Goal: Information Seeking & Learning: Understand process/instructions

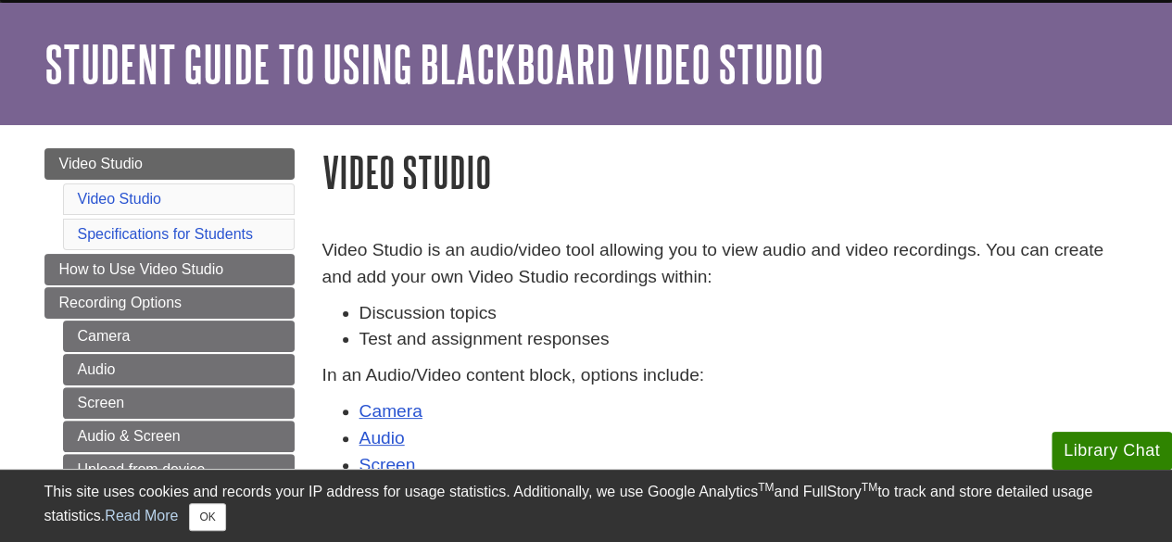
scroll to position [59, 0]
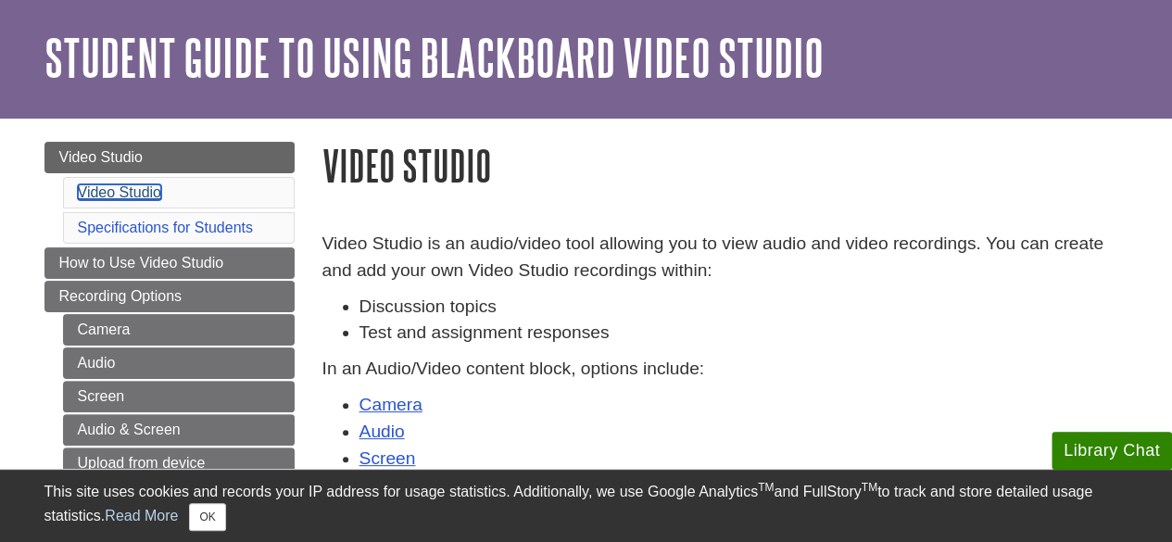
click at [134, 189] on link "Video Studio" at bounding box center [119, 192] width 83 height 16
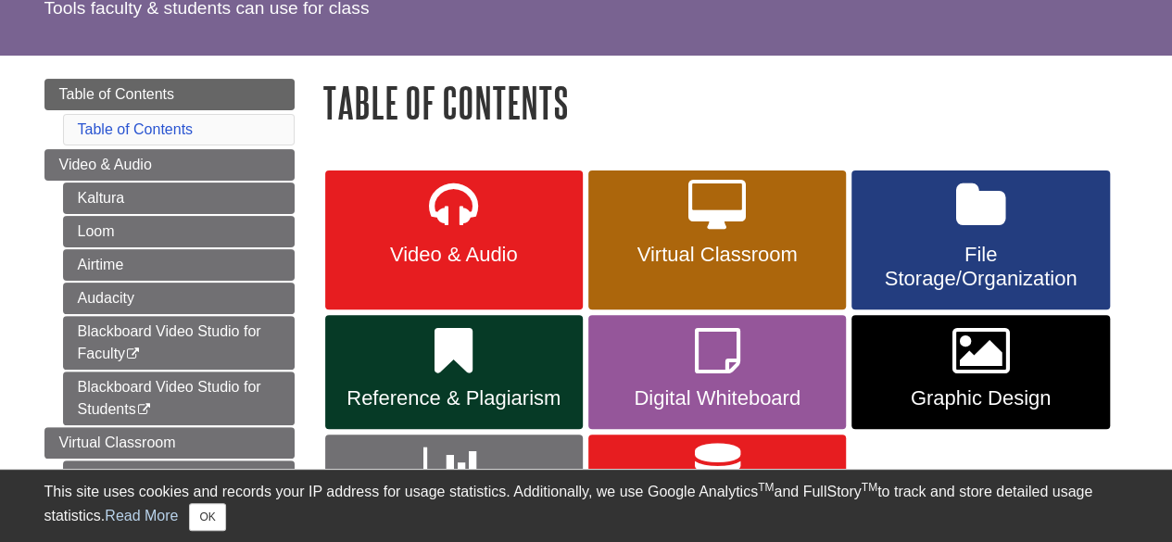
scroll to position [151, 0]
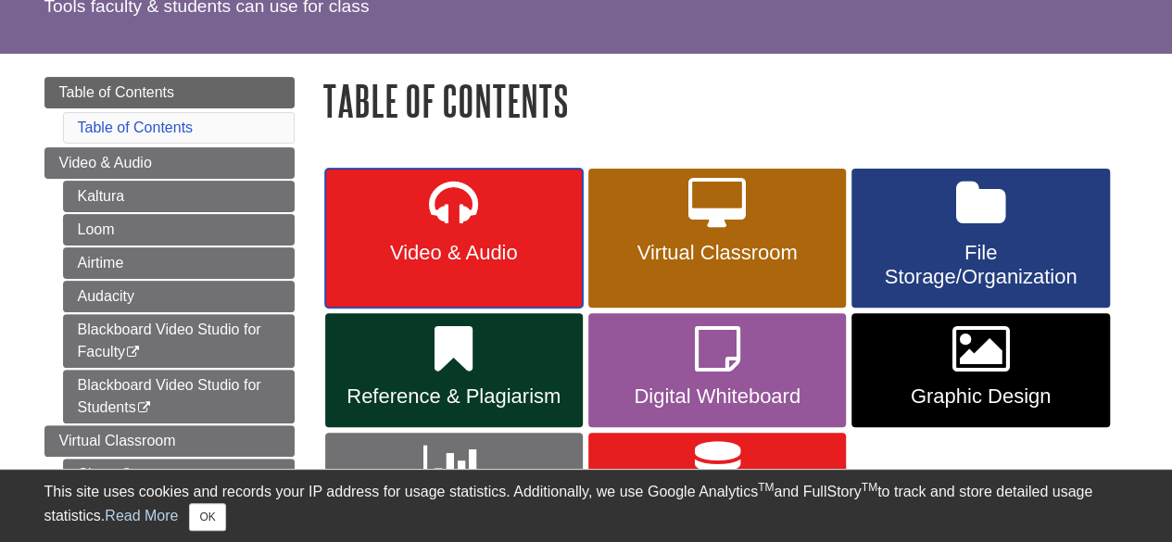
click at [456, 226] on icon at bounding box center [453, 205] width 49 height 54
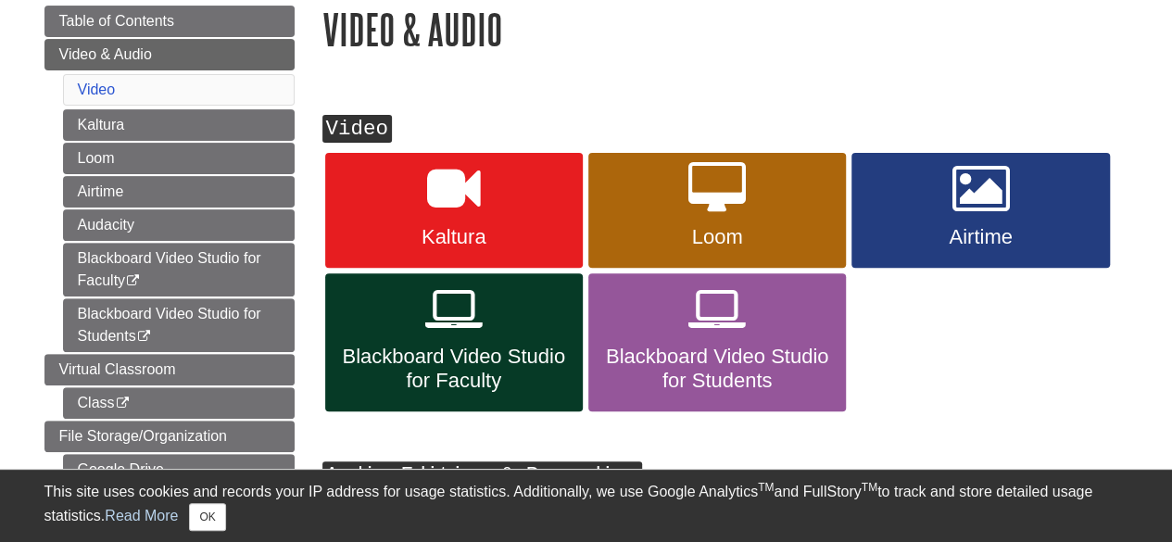
scroll to position [224, 0]
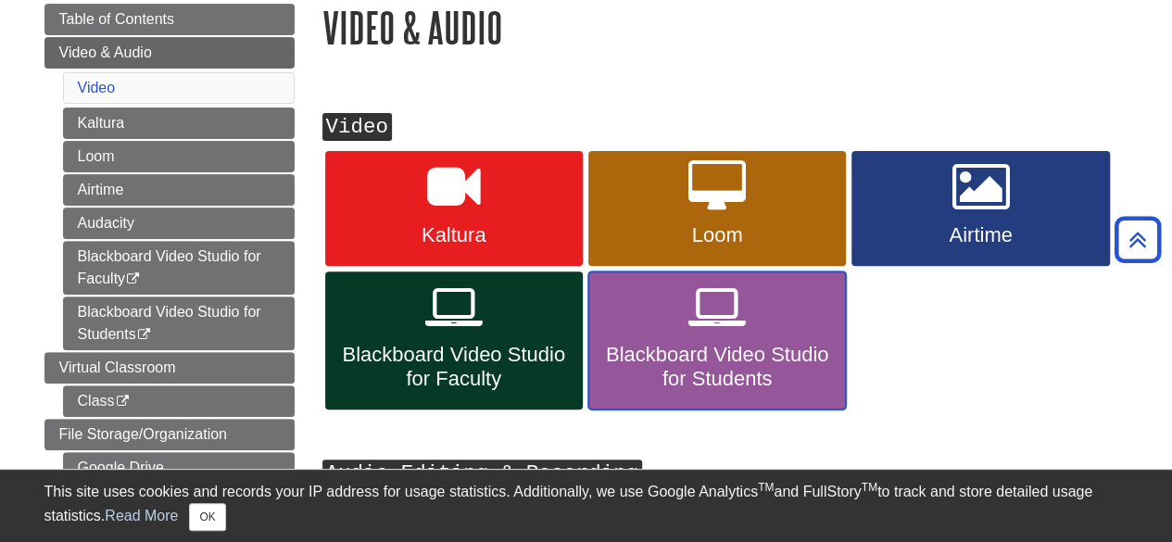
click at [712, 365] on span "Blackboard Video Studio for Students" at bounding box center [717, 367] width 230 height 48
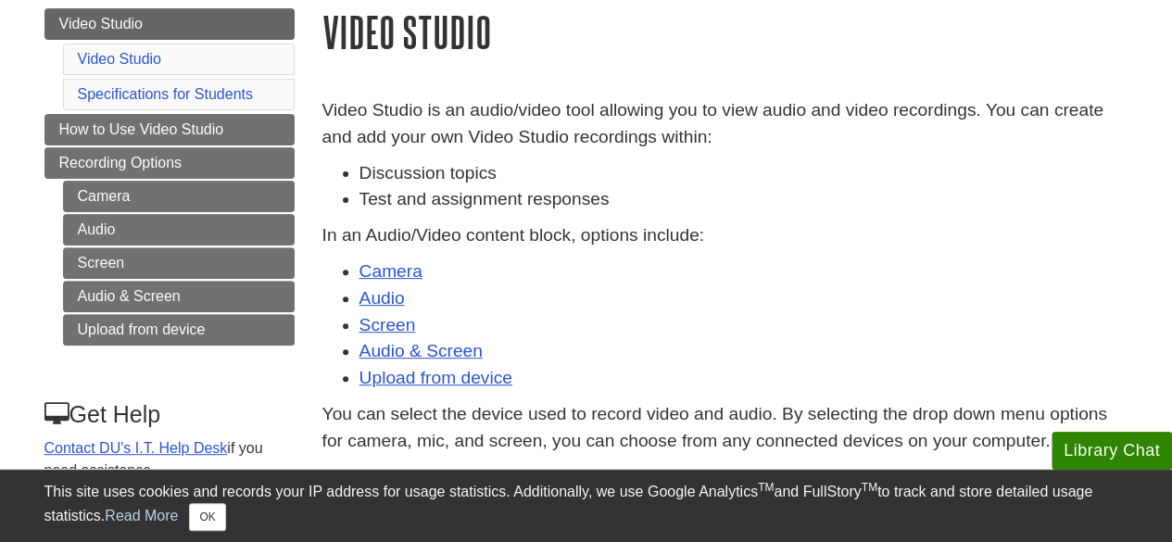
scroll to position [197, 0]
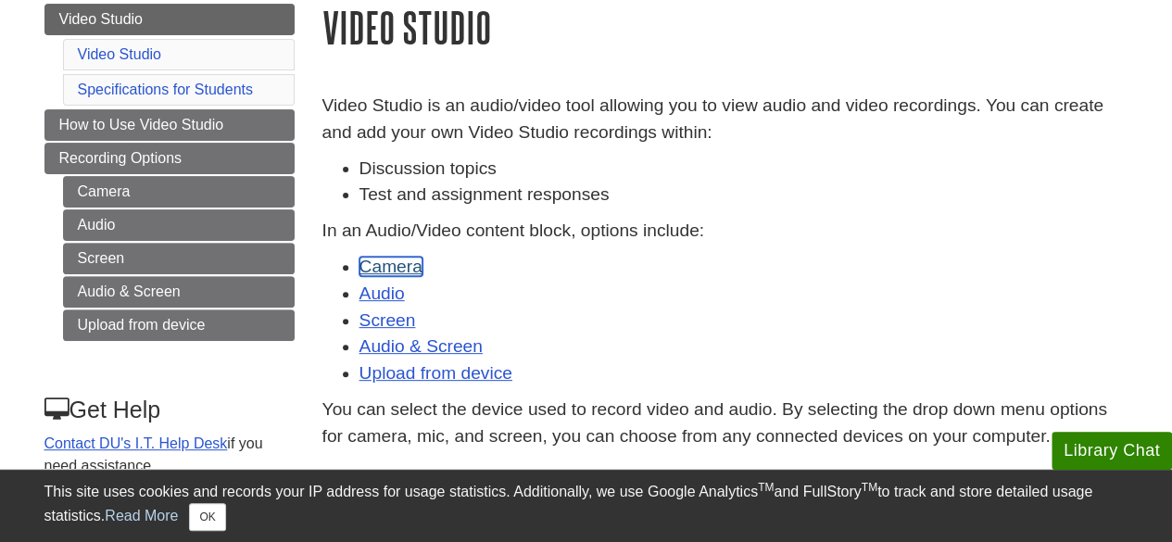
click at [393, 264] on link "Camera" at bounding box center [390, 266] width 63 height 19
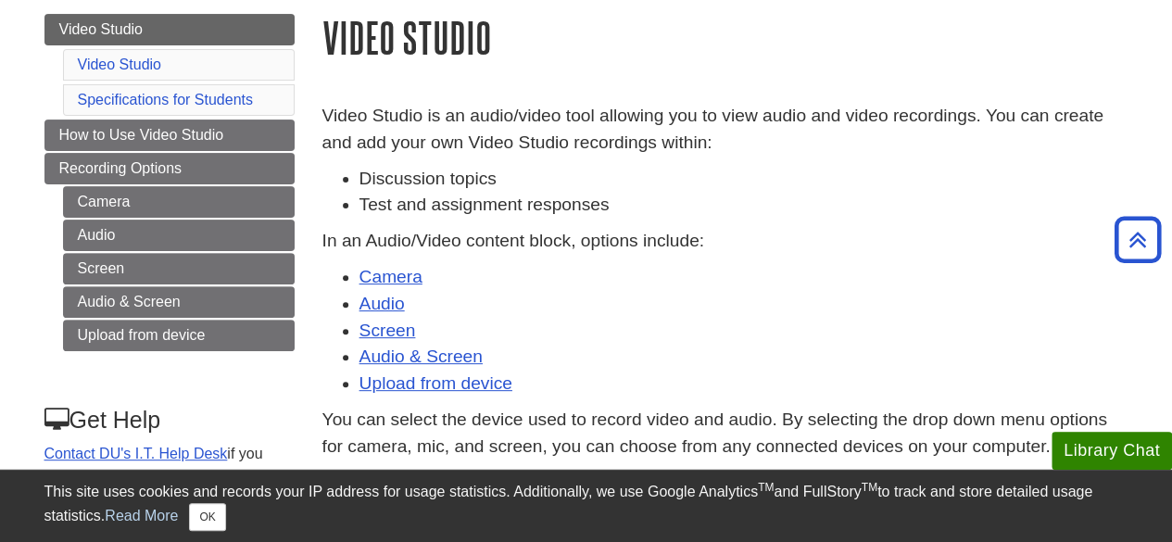
scroll to position [0, 0]
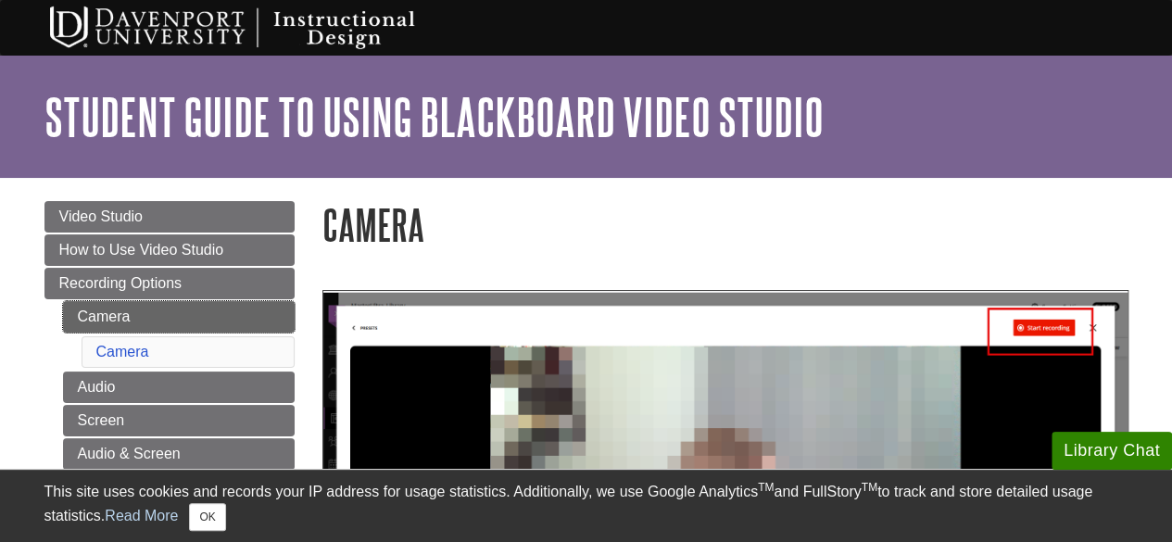
scroll to position [113, 0]
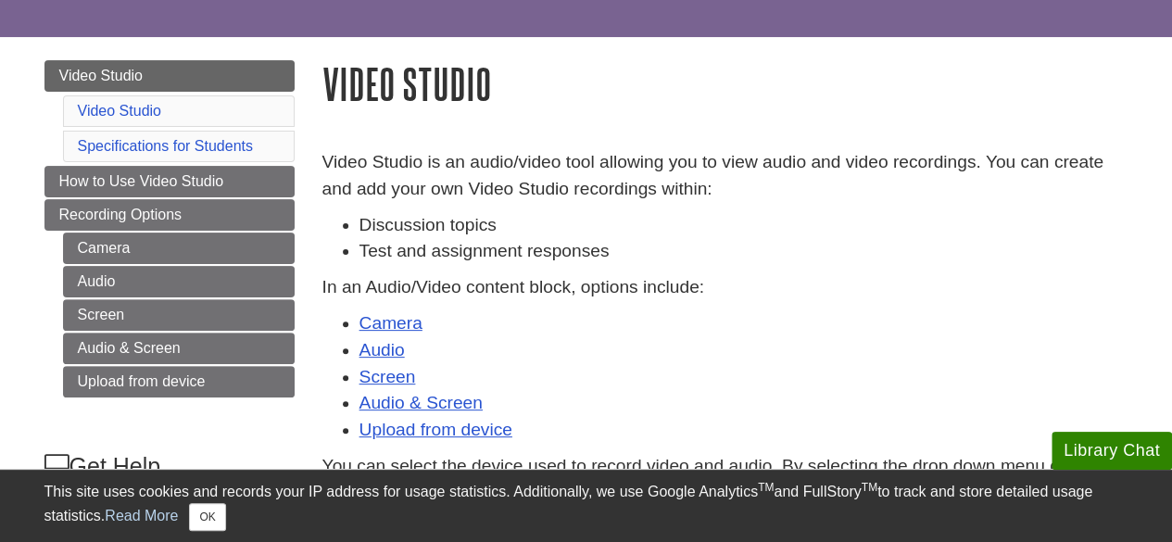
scroll to position [143, 0]
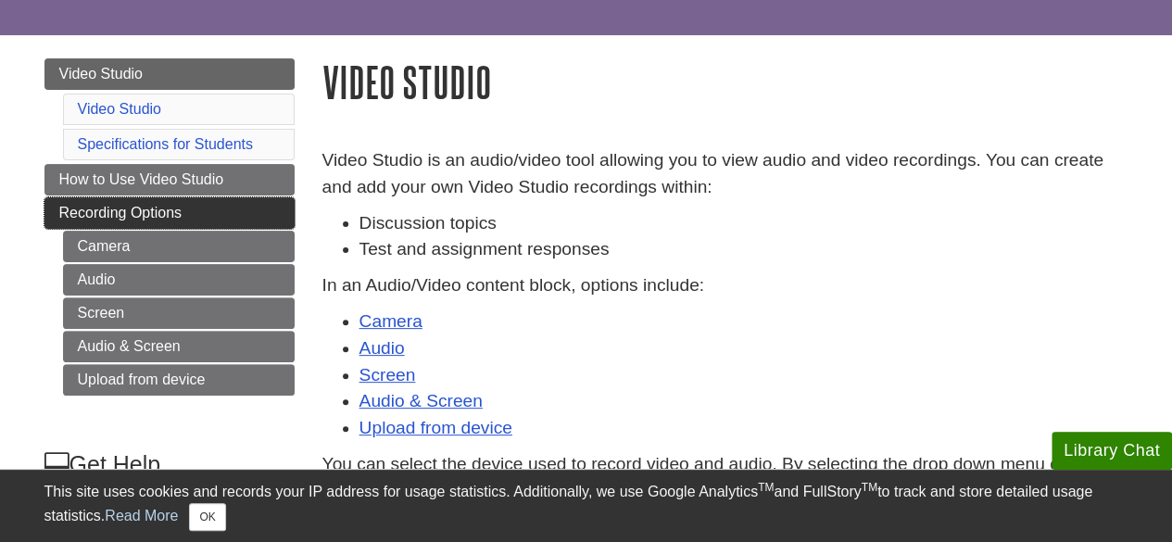
click at [176, 213] on span "Recording Options" at bounding box center [120, 213] width 123 height 16
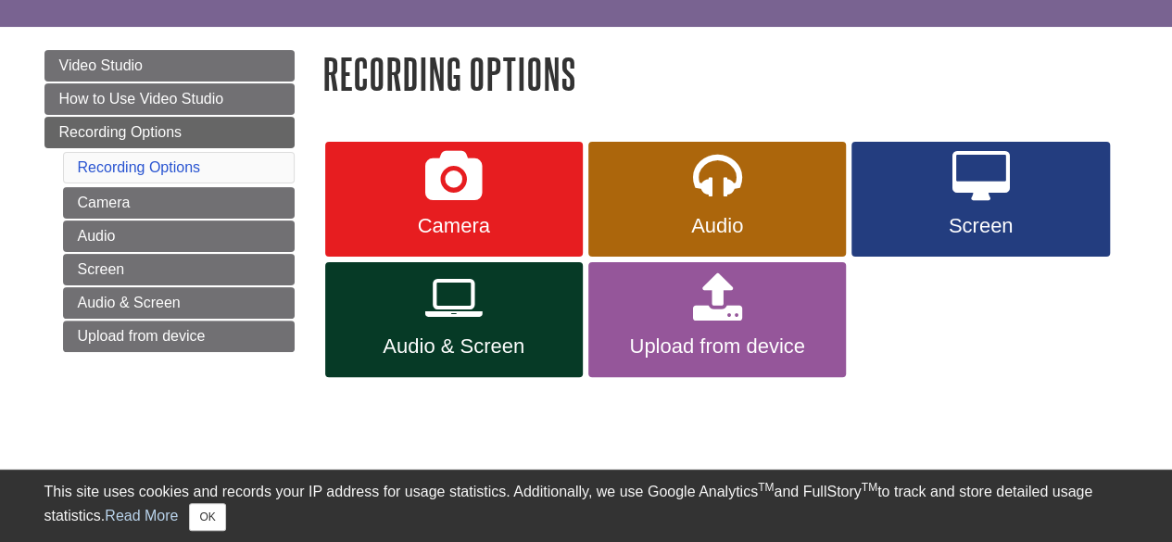
scroll to position [152, 0]
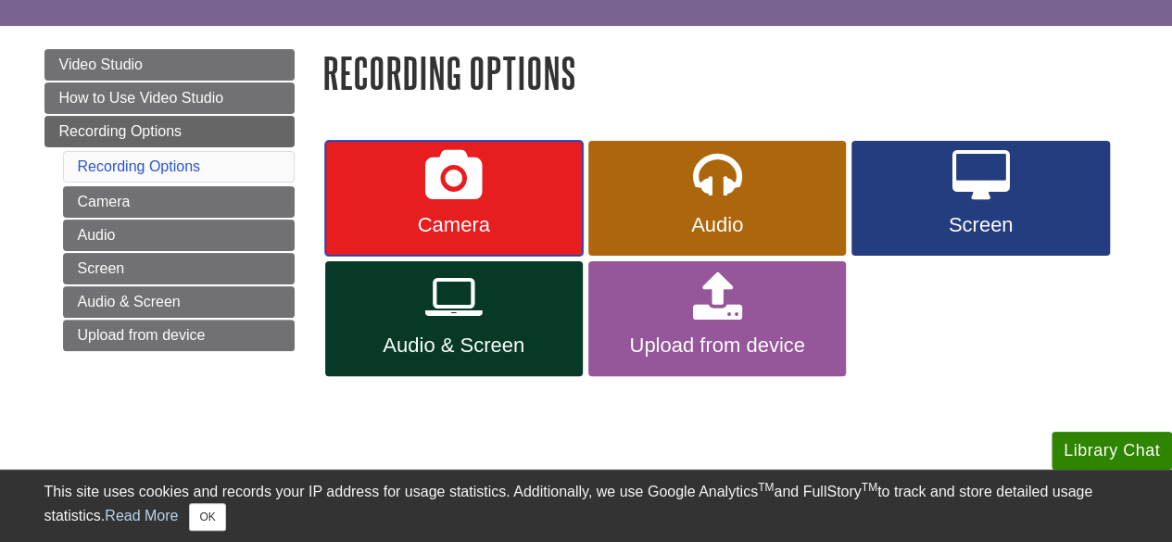
click at [508, 188] on link "Camera" at bounding box center [453, 198] width 257 height 115
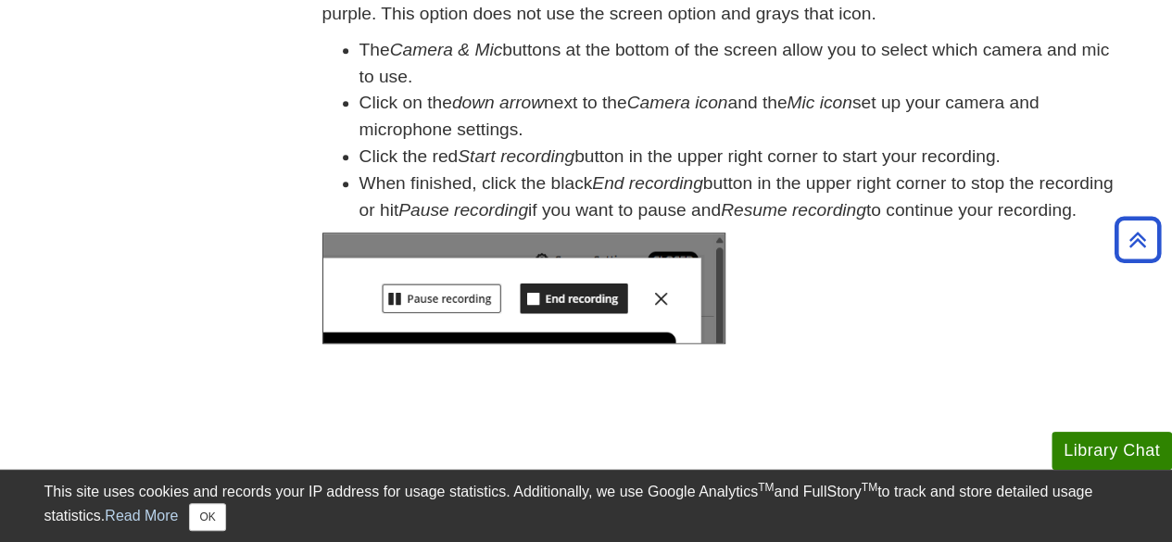
scroll to position [625, 0]
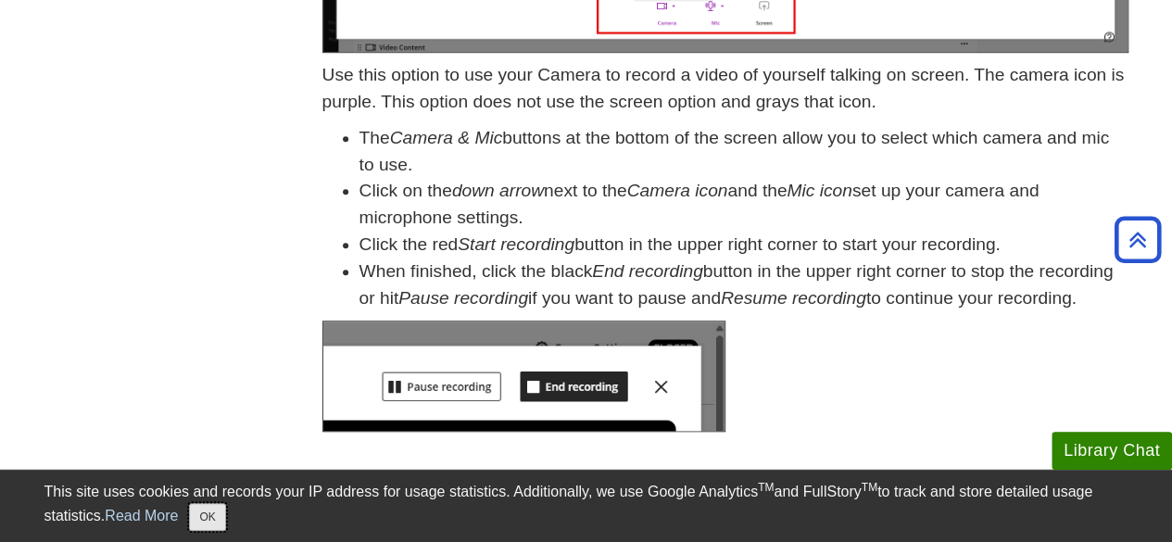
click at [213, 521] on button "OK" at bounding box center [207, 517] width 36 height 28
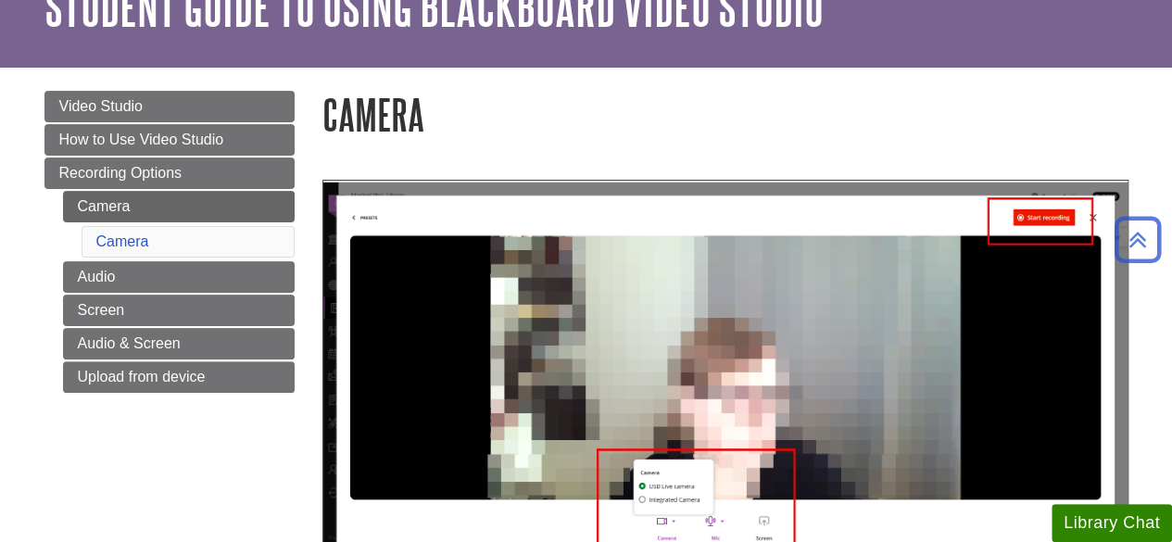
scroll to position [109, 0]
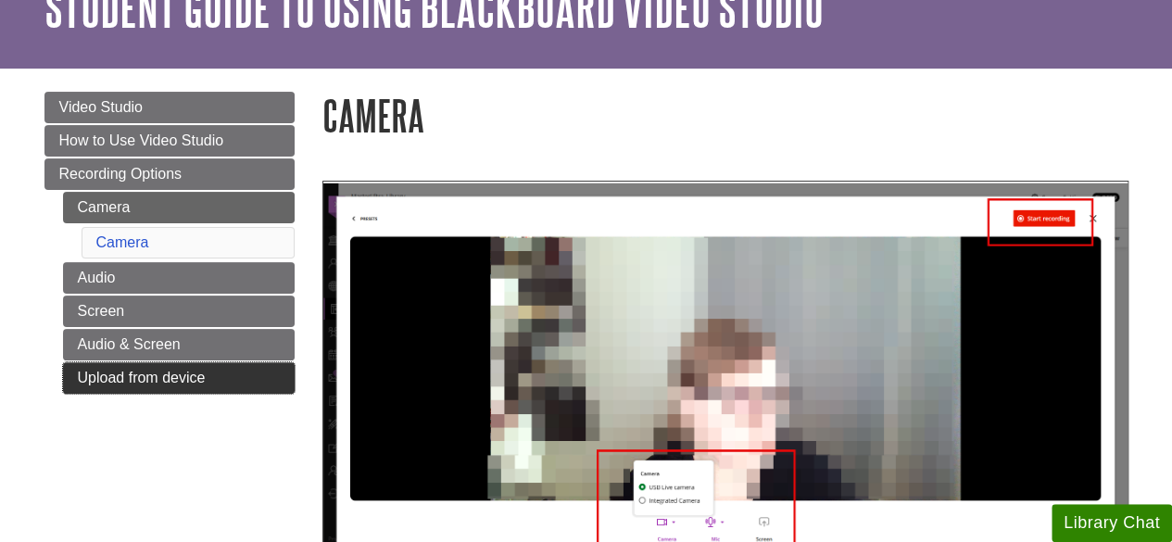
click at [152, 375] on link "Upload from device" at bounding box center [179, 377] width 232 height 31
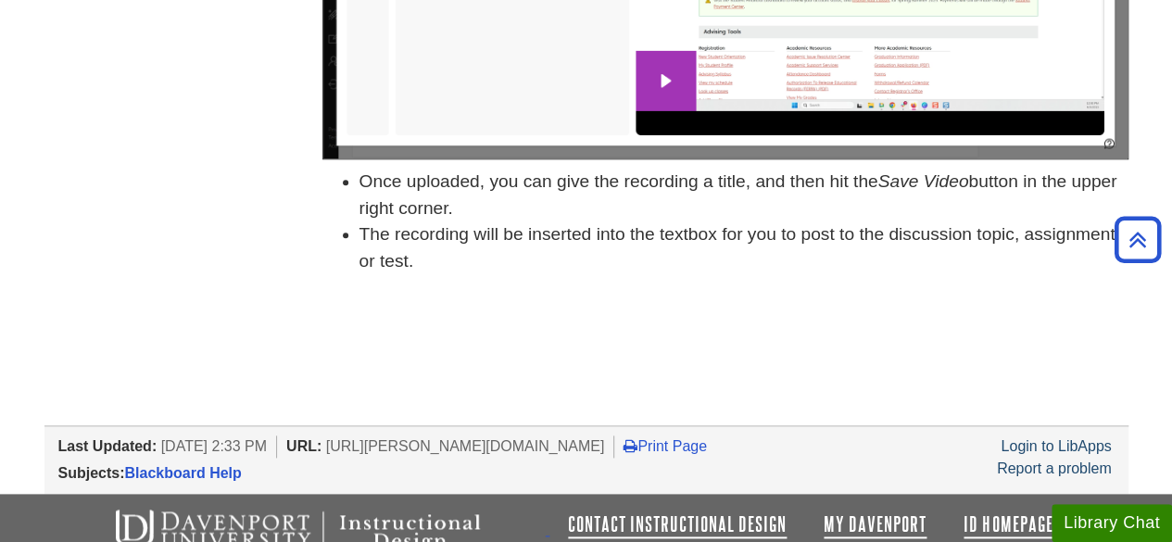
scroll to position [944, 0]
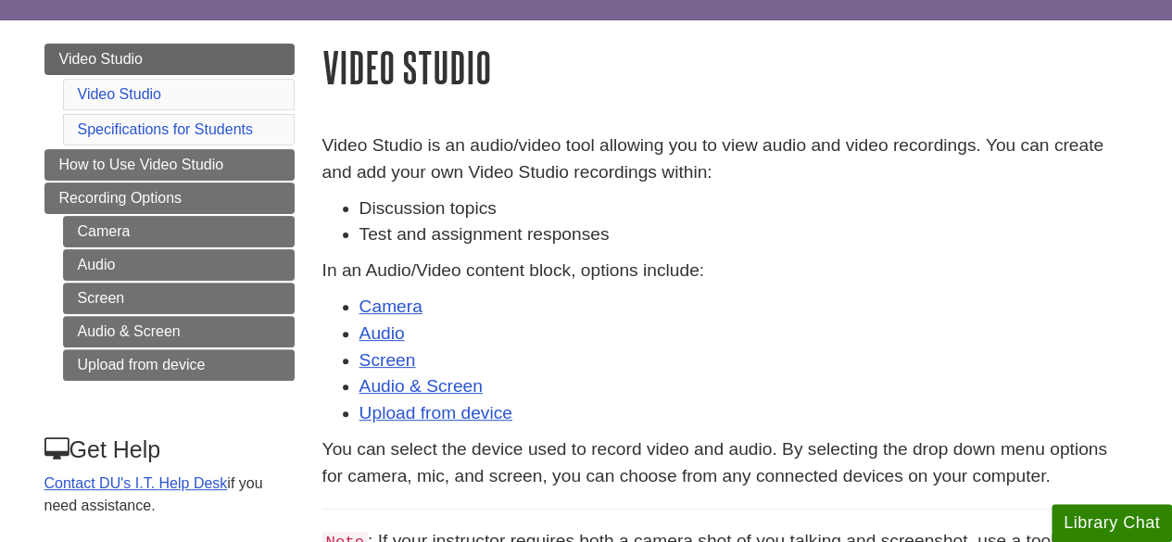
scroll to position [163, 0]
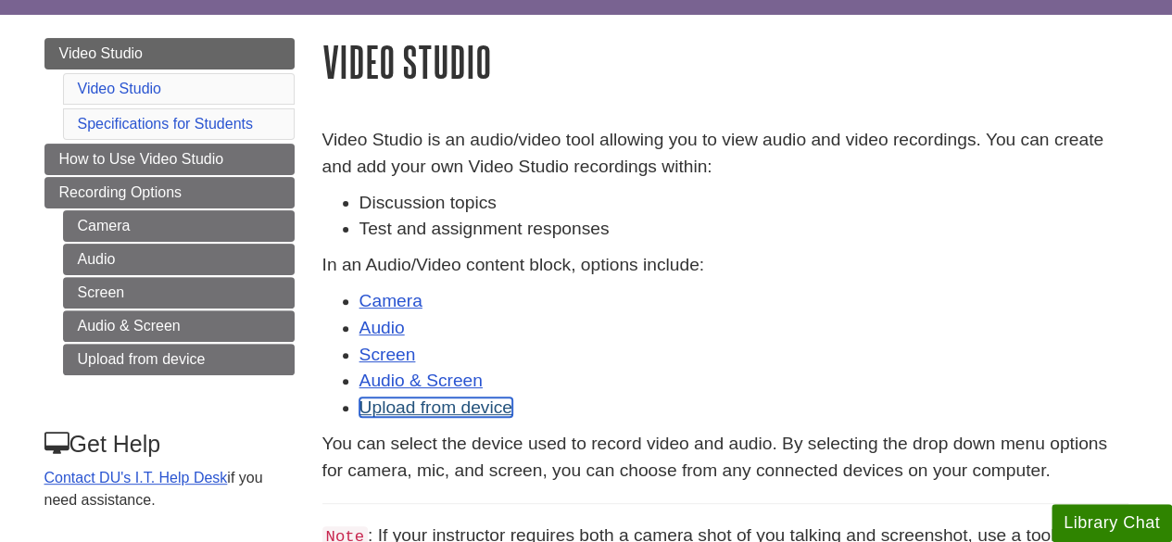
click at [426, 410] on link "Upload from device" at bounding box center [435, 406] width 153 height 19
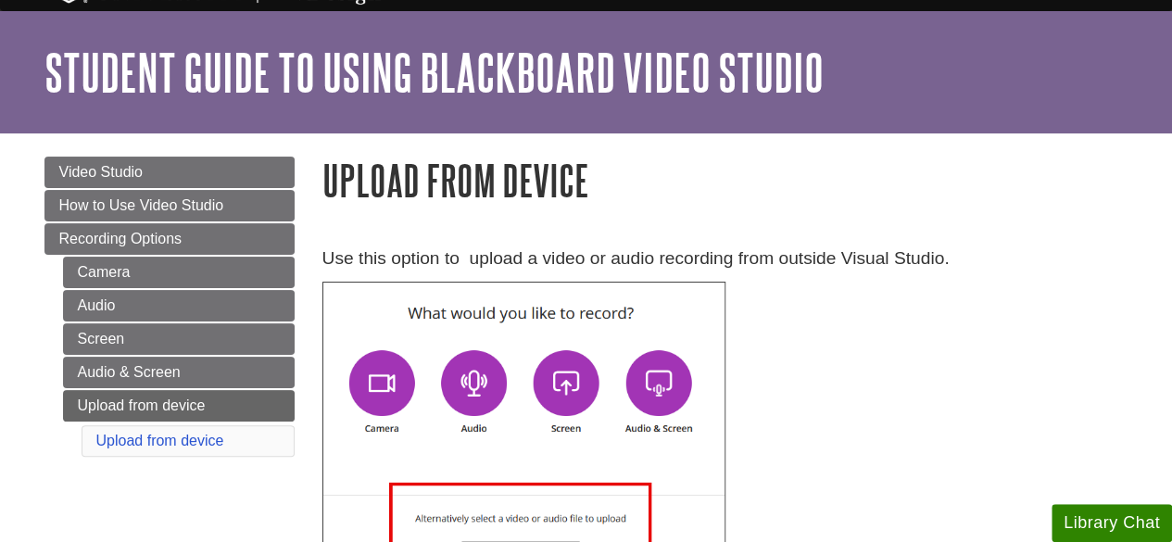
scroll to position [42, 0]
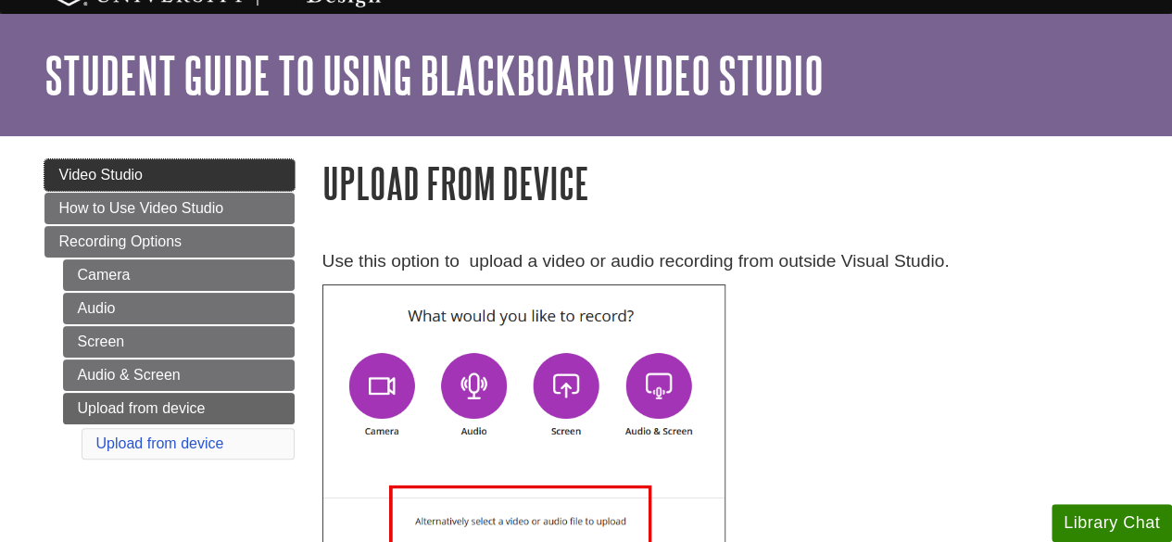
click at [100, 188] on link "Video Studio" at bounding box center [169, 174] width 250 height 31
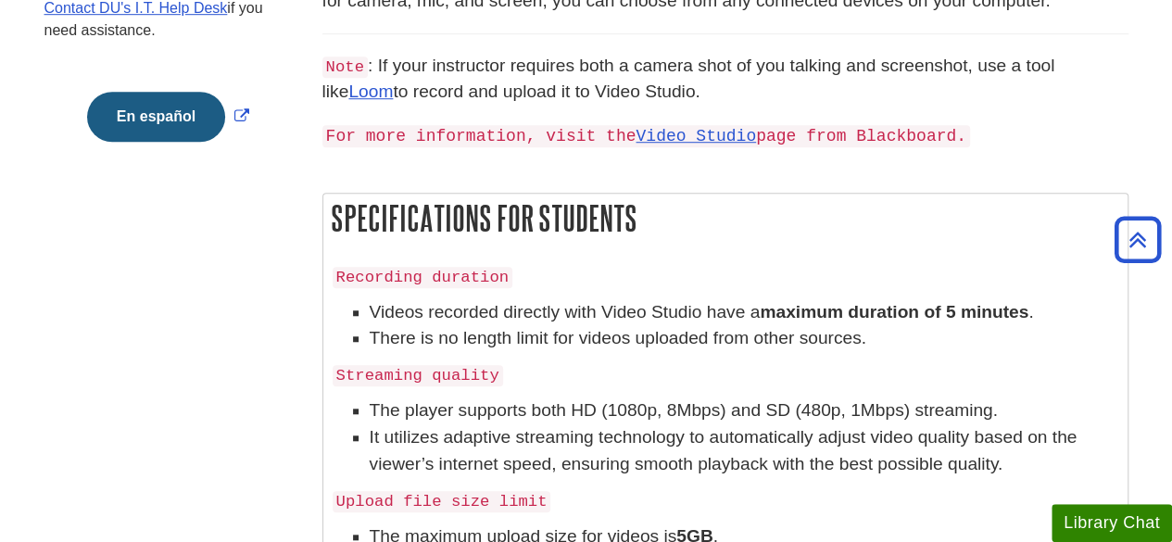
scroll to position [634, 0]
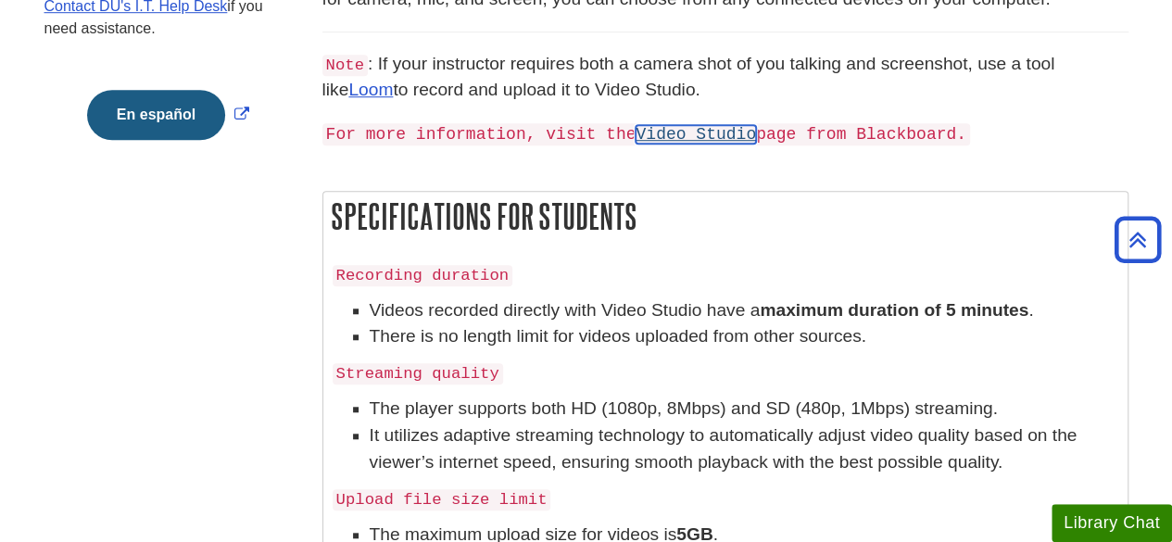
click at [687, 134] on link "Video Studio" at bounding box center [695, 134] width 120 height 19
